Goal: Information Seeking & Learning: Learn about a topic

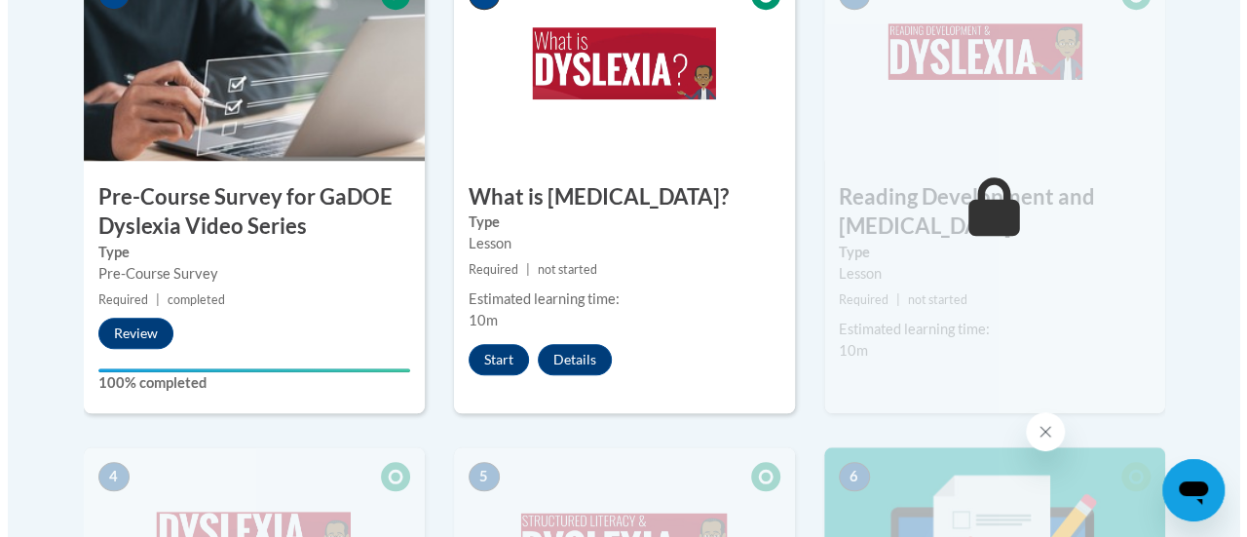
scroll to position [724, 0]
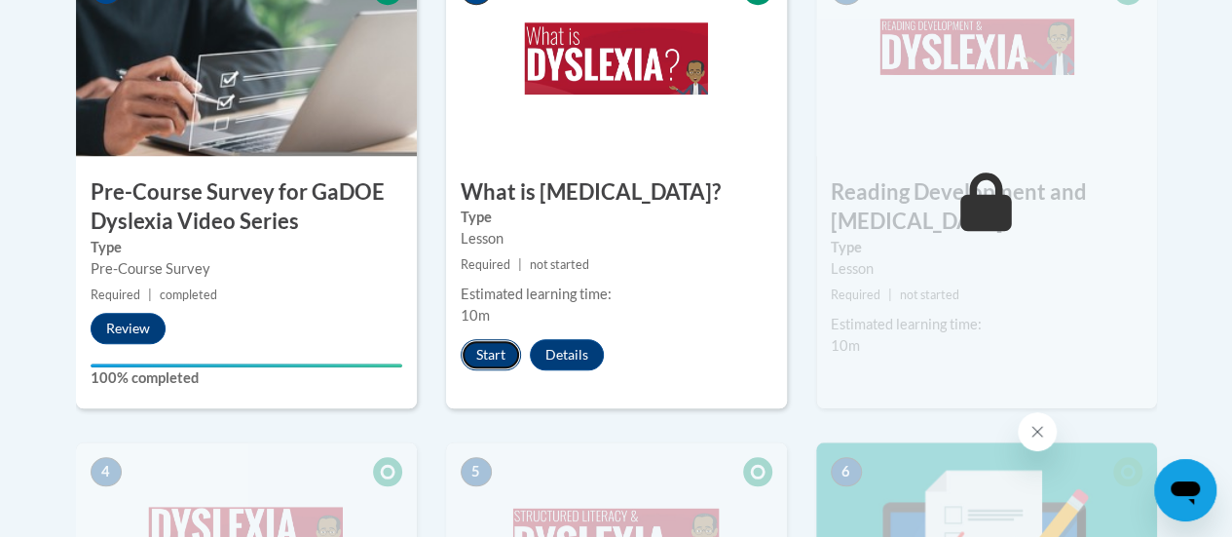
click at [493, 355] on button "Start" at bounding box center [491, 354] width 60 height 31
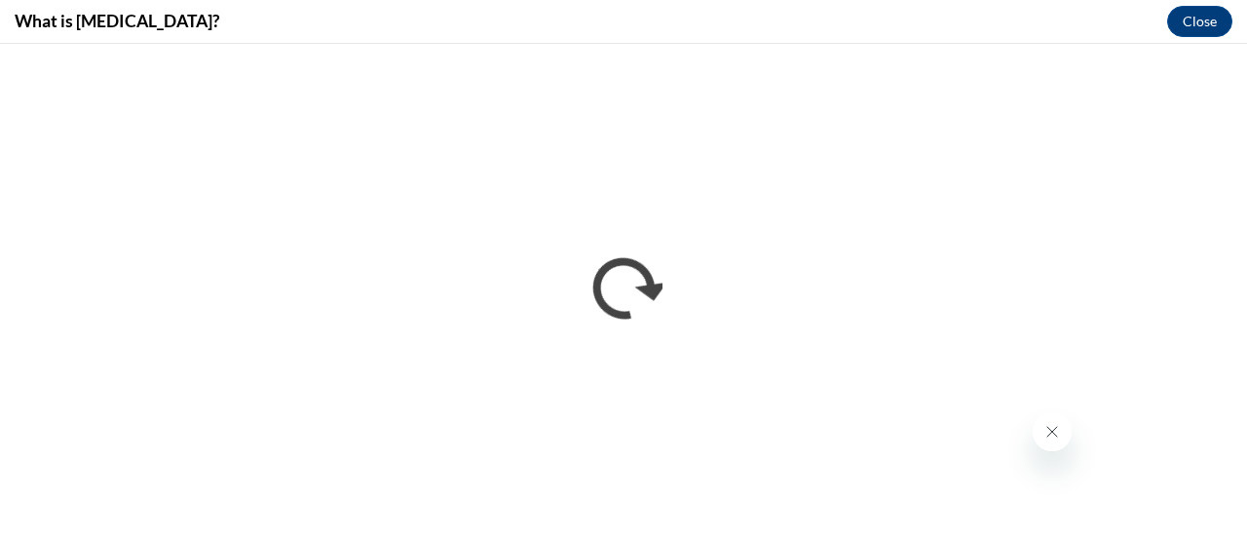
scroll to position [0, 0]
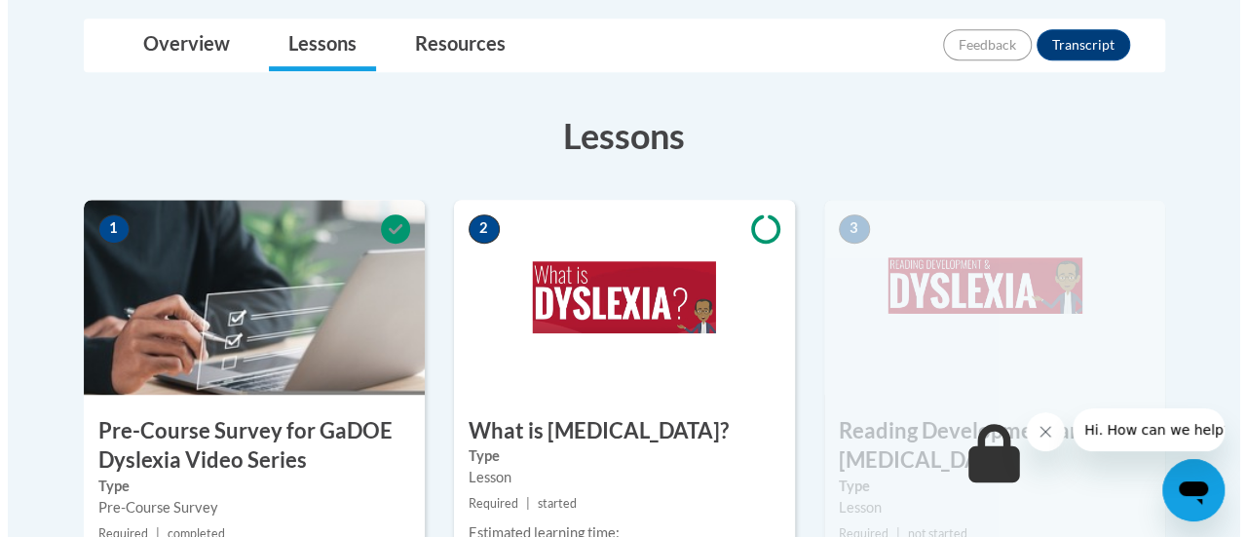
scroll to position [686, 0]
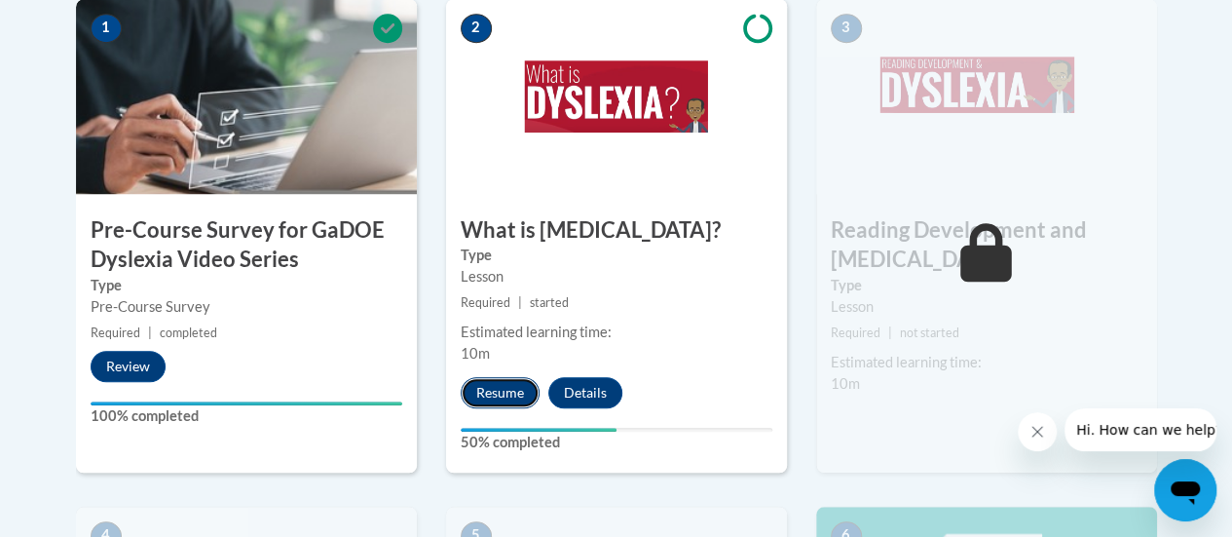
click at [493, 392] on button "Resume" at bounding box center [500, 392] width 79 height 31
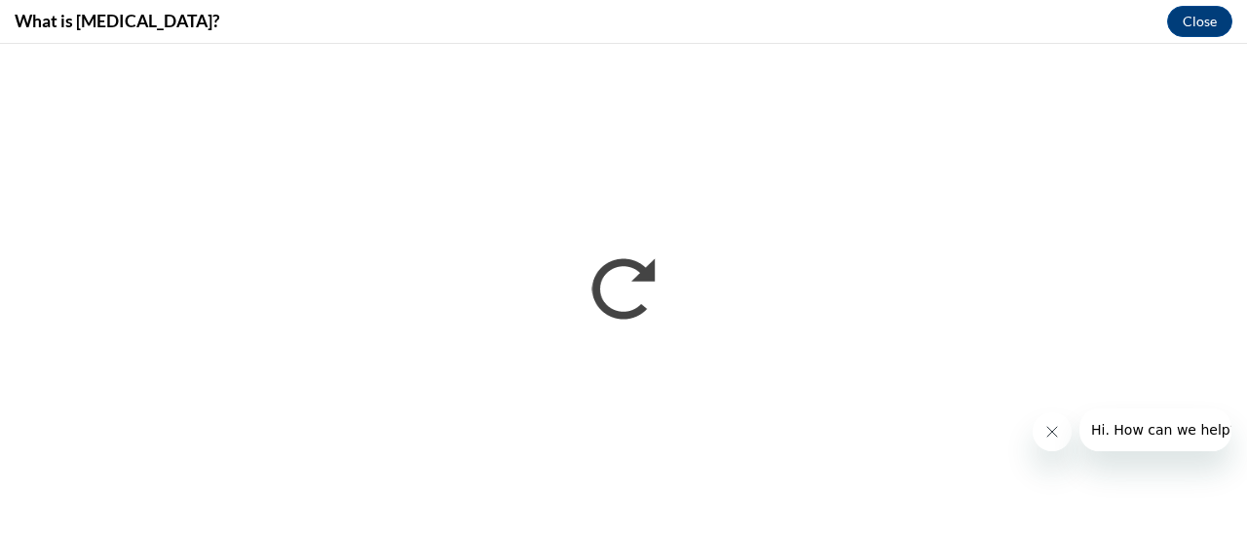
scroll to position [0, 0]
